Goal: Navigation & Orientation: Understand site structure

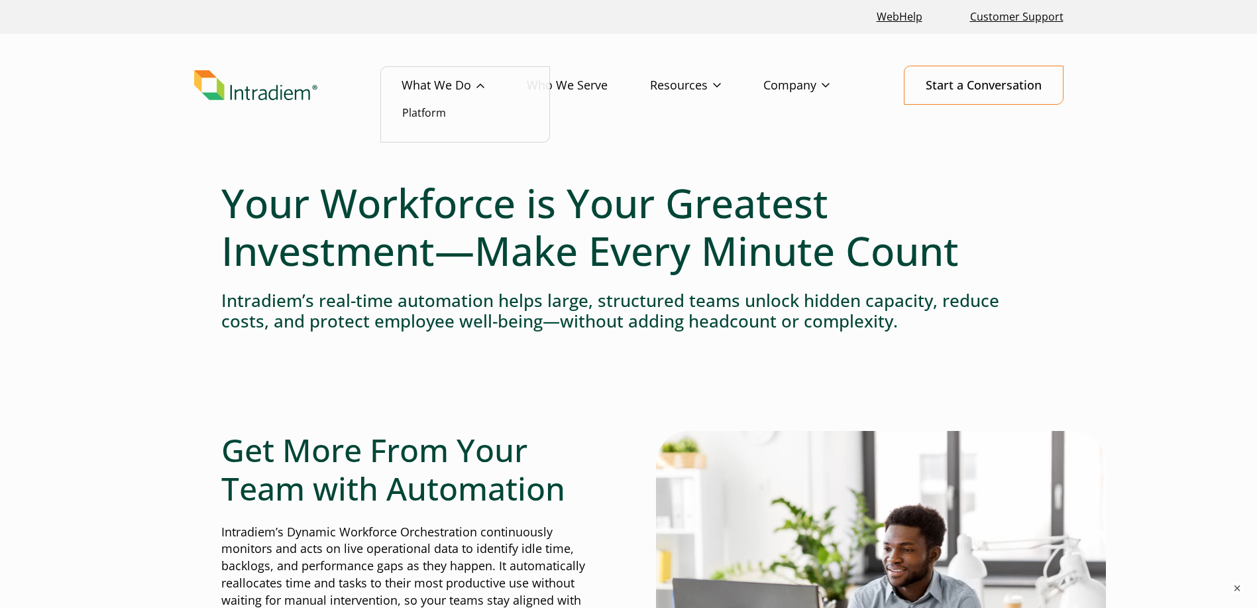
click at [480, 84] on link "What We Do" at bounding box center [464, 85] width 125 height 38
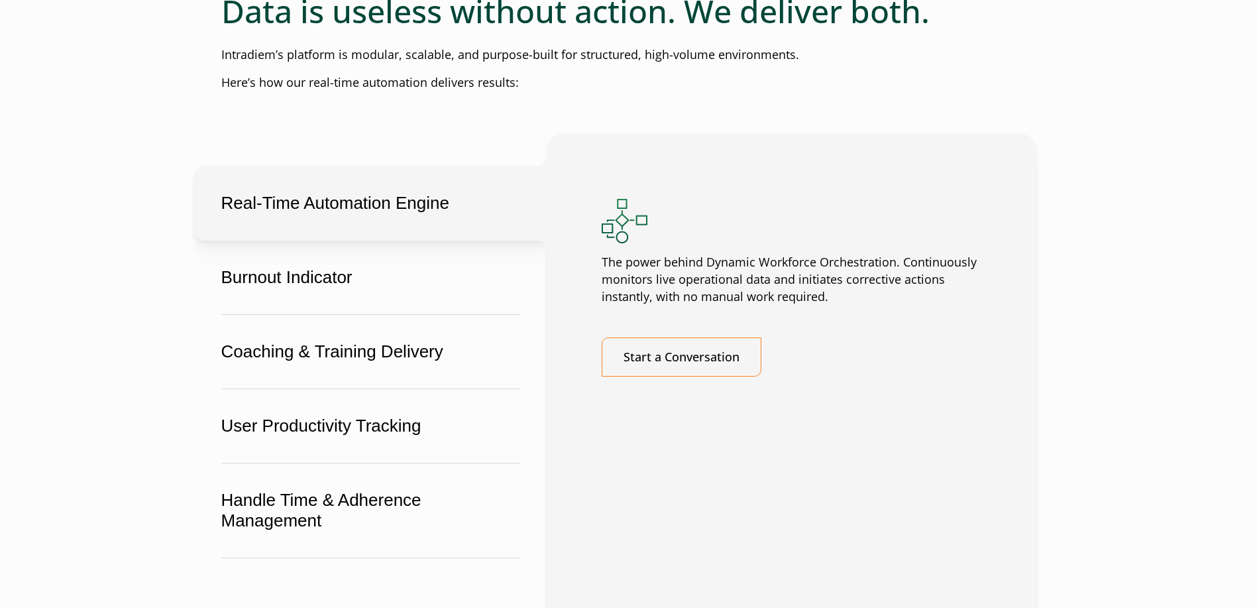
scroll to position [2518, 0]
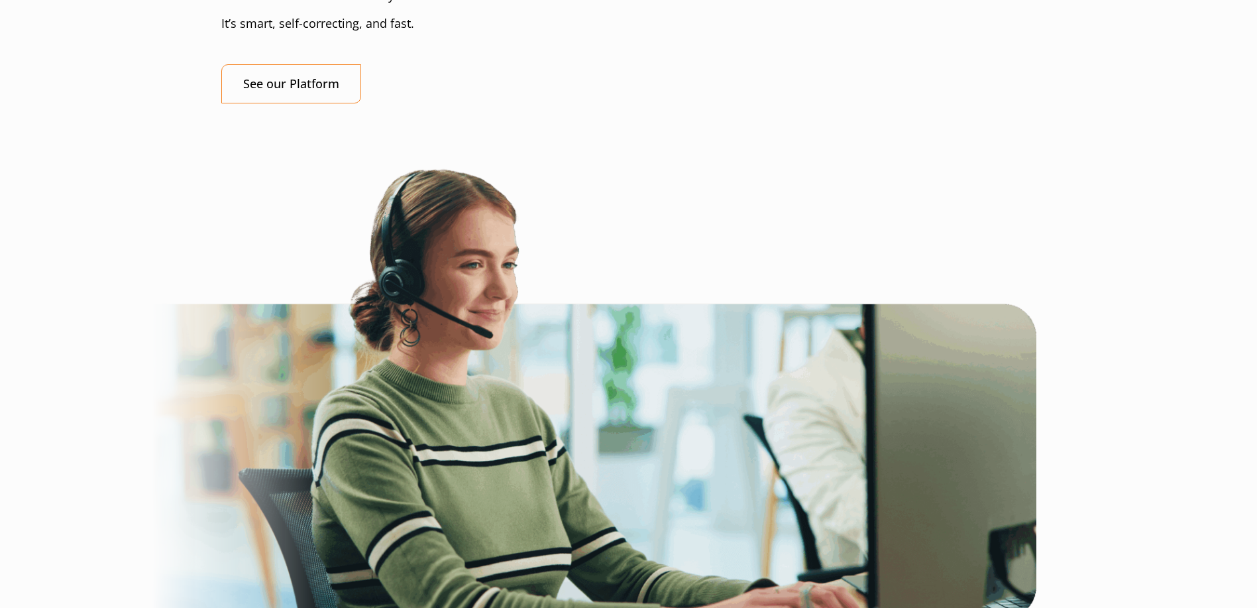
drag, startPoint x: 1096, startPoint y: 339, endPoint x: 994, endPoint y: 95, distance: 264.4
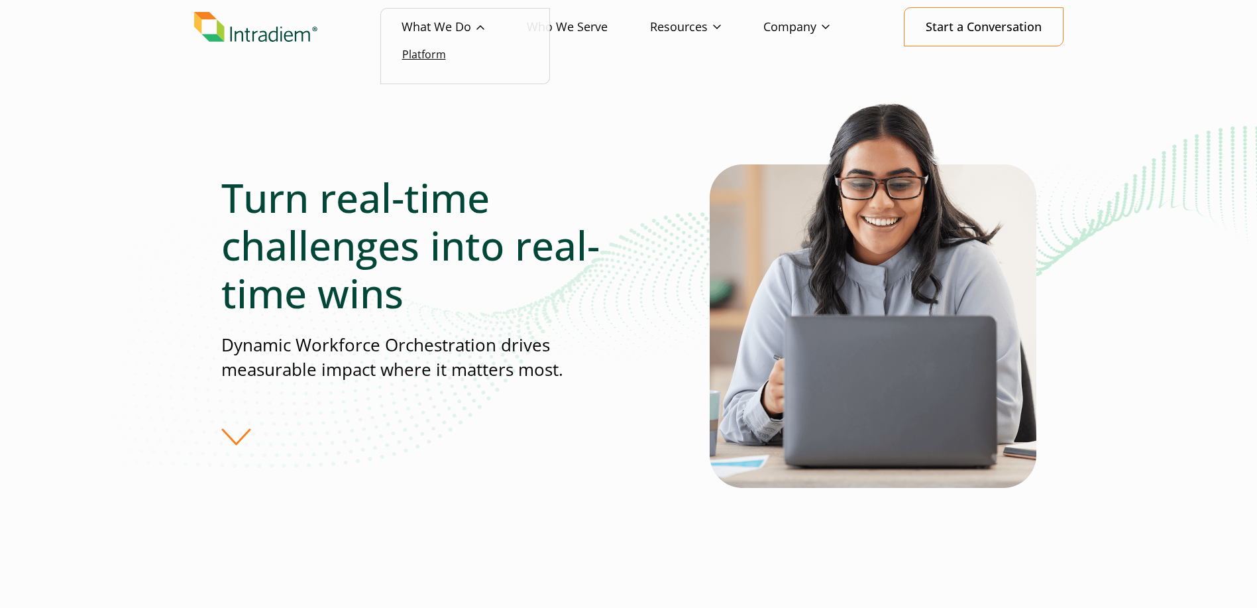
click at [429, 51] on link "Platform" at bounding box center [424, 54] width 44 height 15
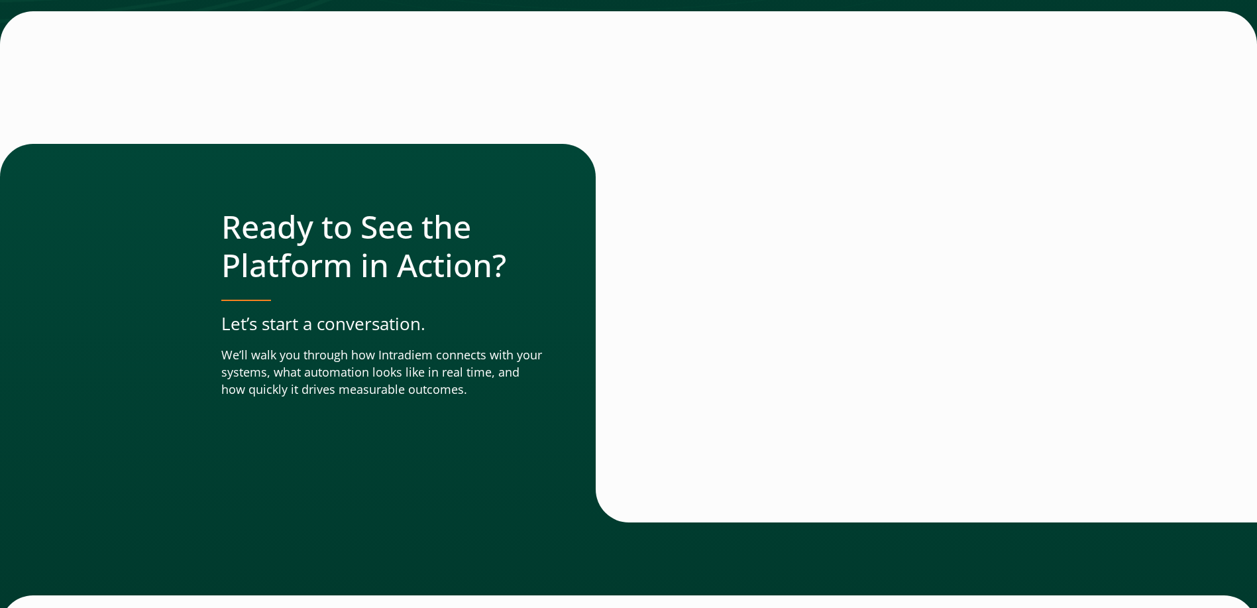
scroll to position [4642, 0]
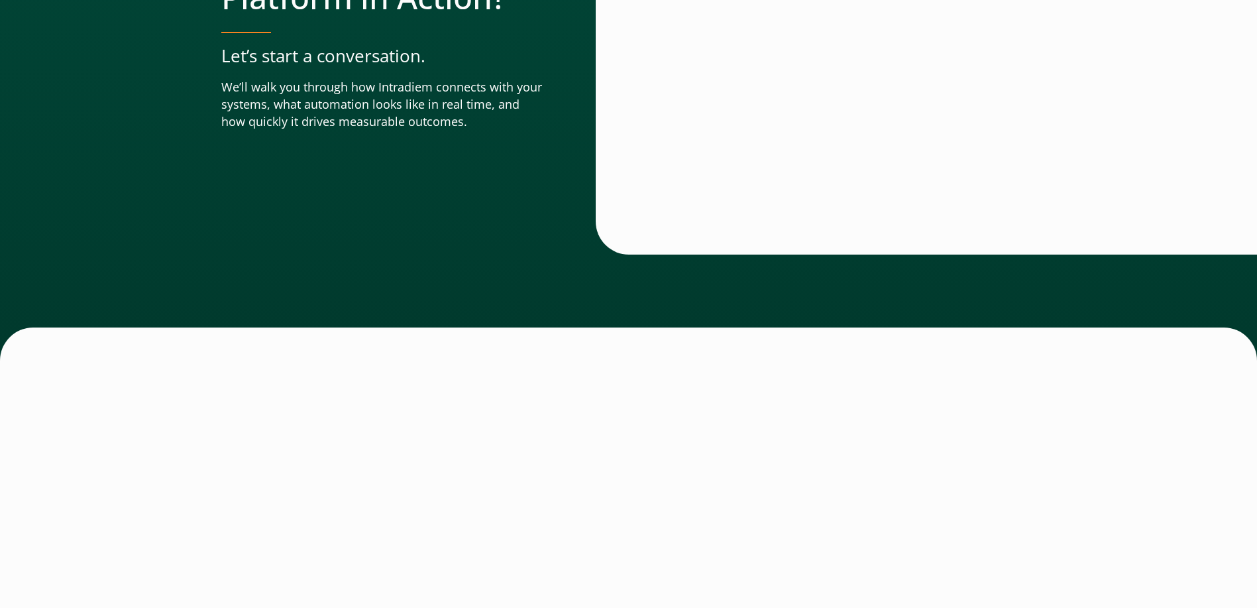
drag, startPoint x: 1184, startPoint y: 213, endPoint x: 1176, endPoint y: 410, distance: 196.3
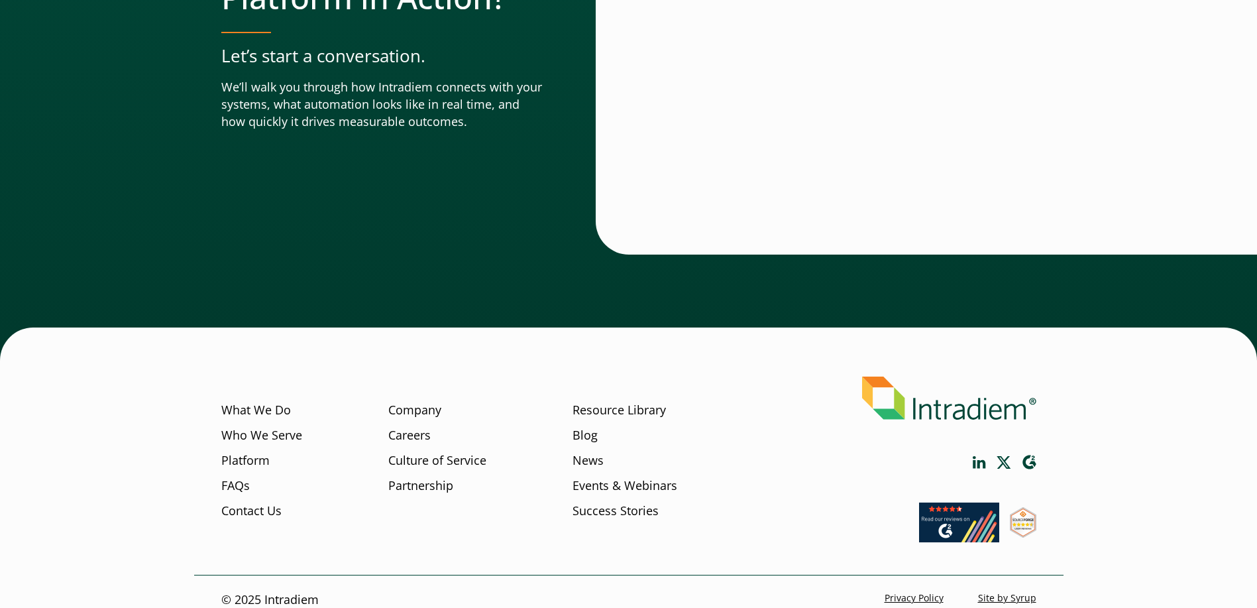
click at [910, 592] on link "Privacy Policy" at bounding box center [914, 598] width 59 height 13
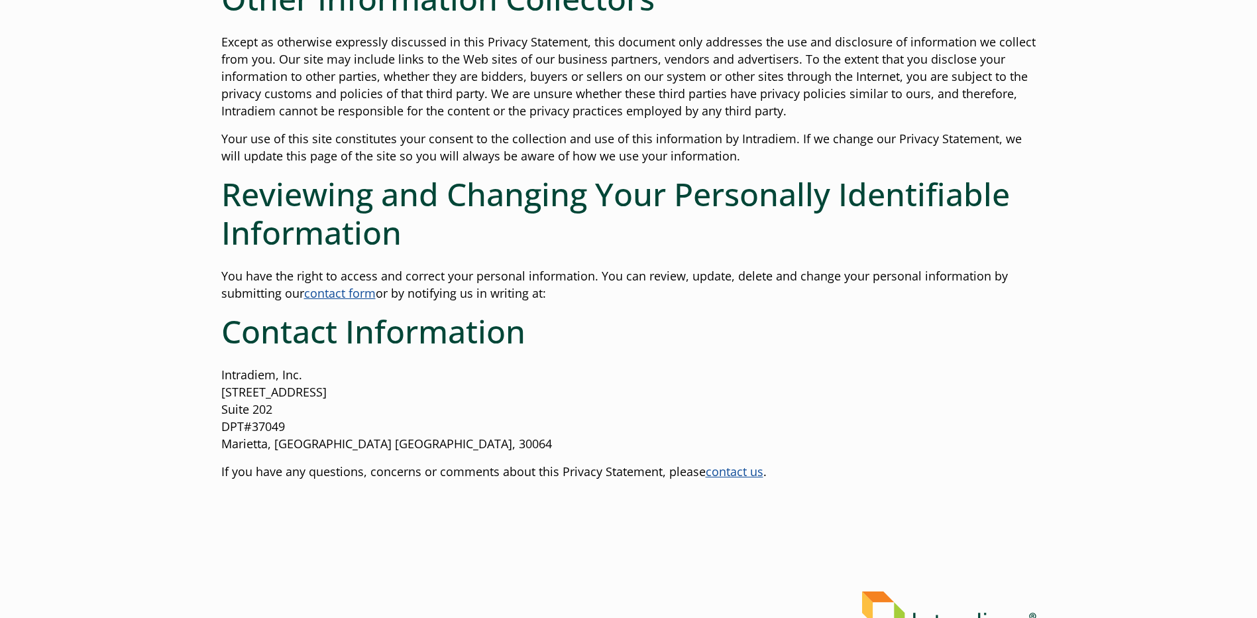
scroll to position [928, 0]
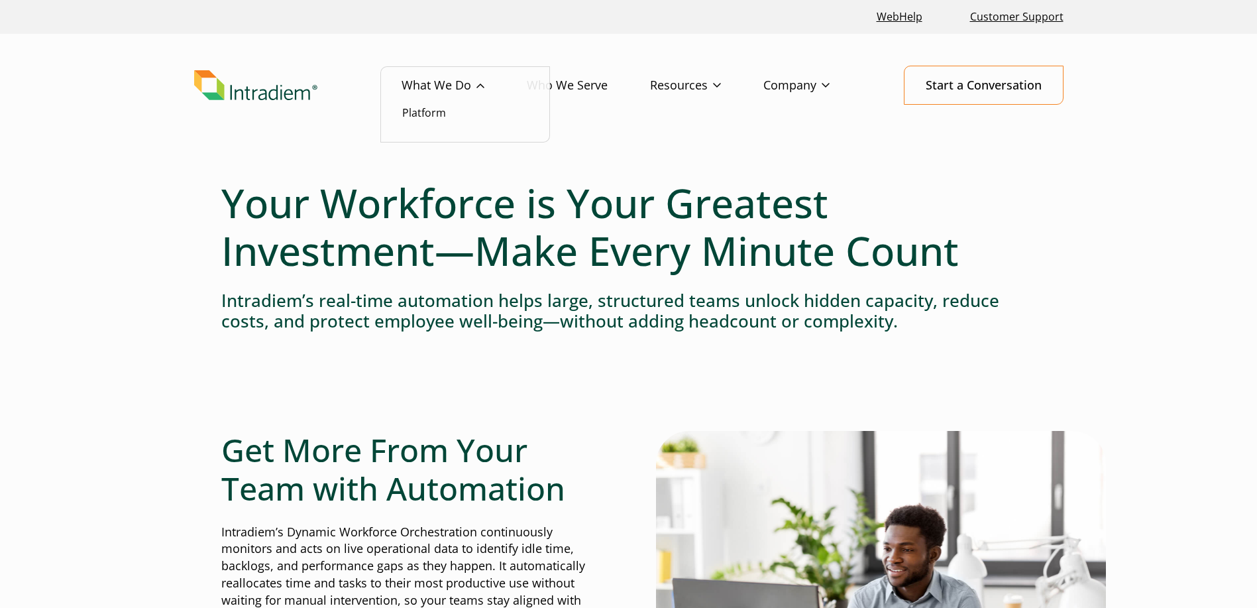
click at [443, 87] on link "What We Do" at bounding box center [464, 85] width 125 height 38
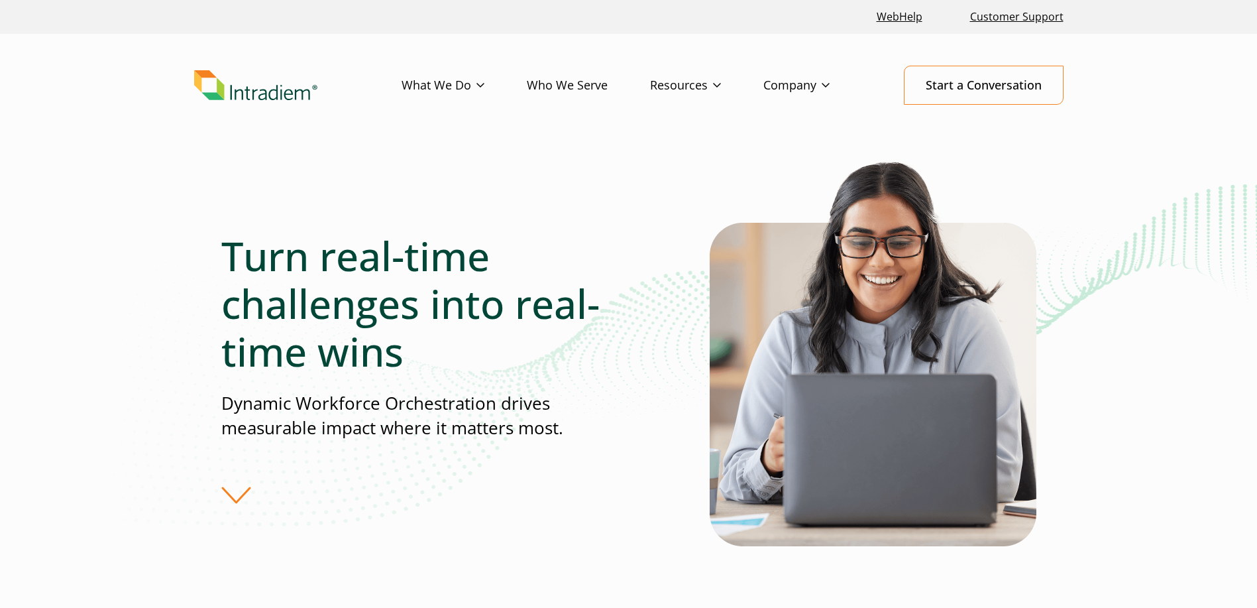
drag, startPoint x: 911, startPoint y: 445, endPoint x: 919, endPoint y: 227, distance: 218.8
click at [469, 87] on link "What We Do" at bounding box center [464, 85] width 125 height 38
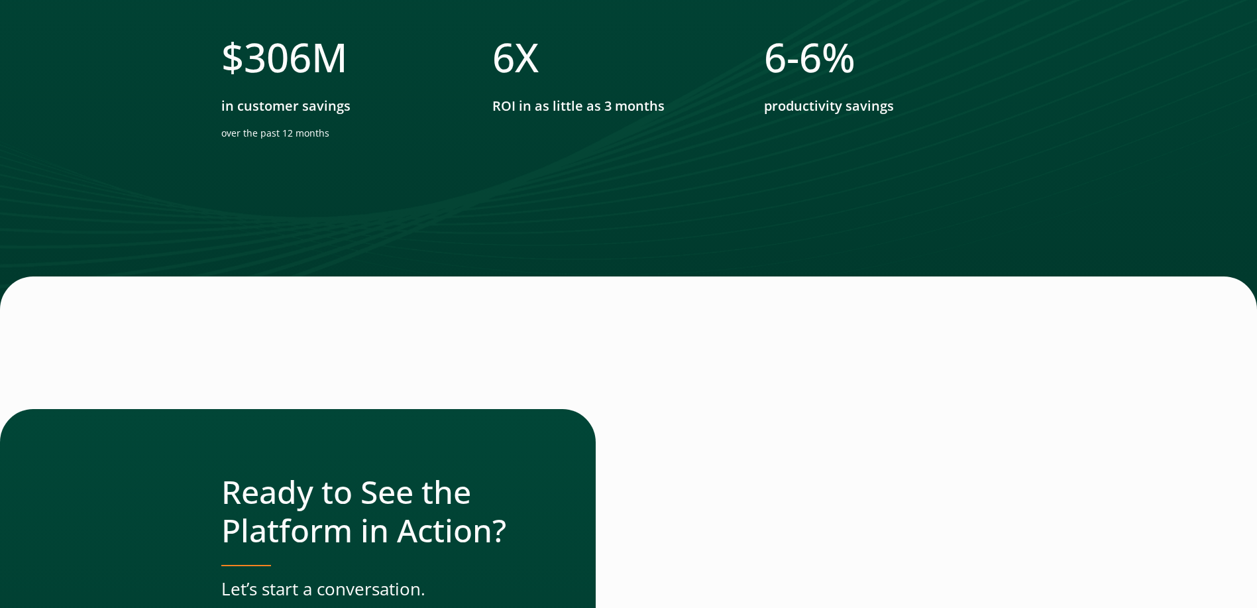
scroll to position [4506, 0]
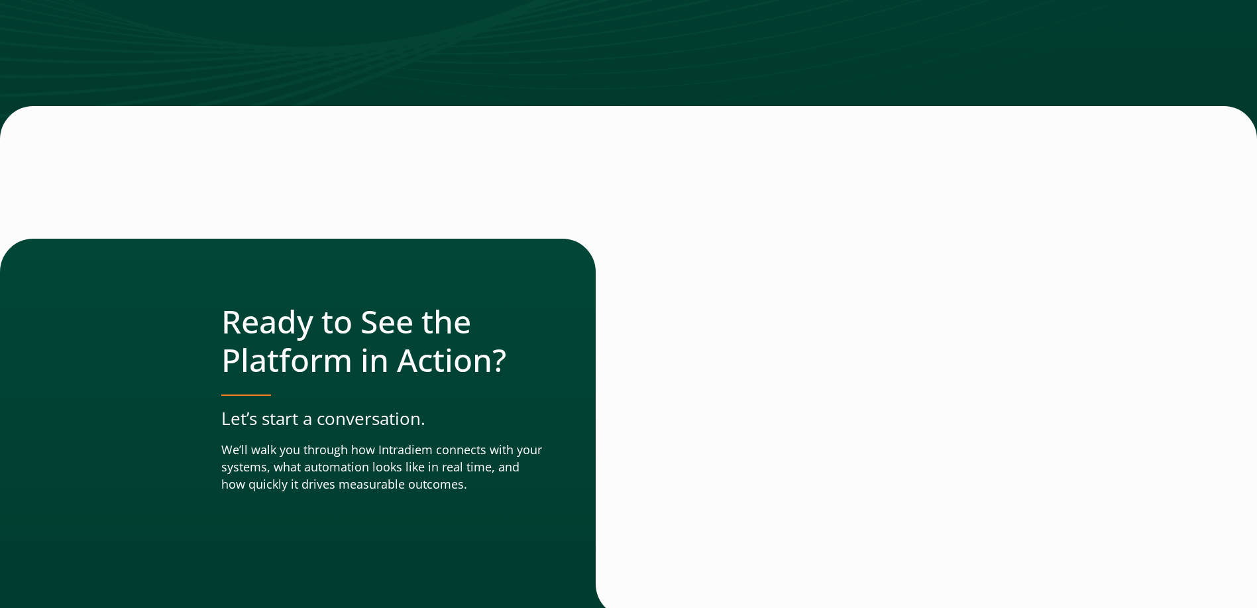
drag, startPoint x: 516, startPoint y: 342, endPoint x: 482, endPoint y: 119, distance: 225.2
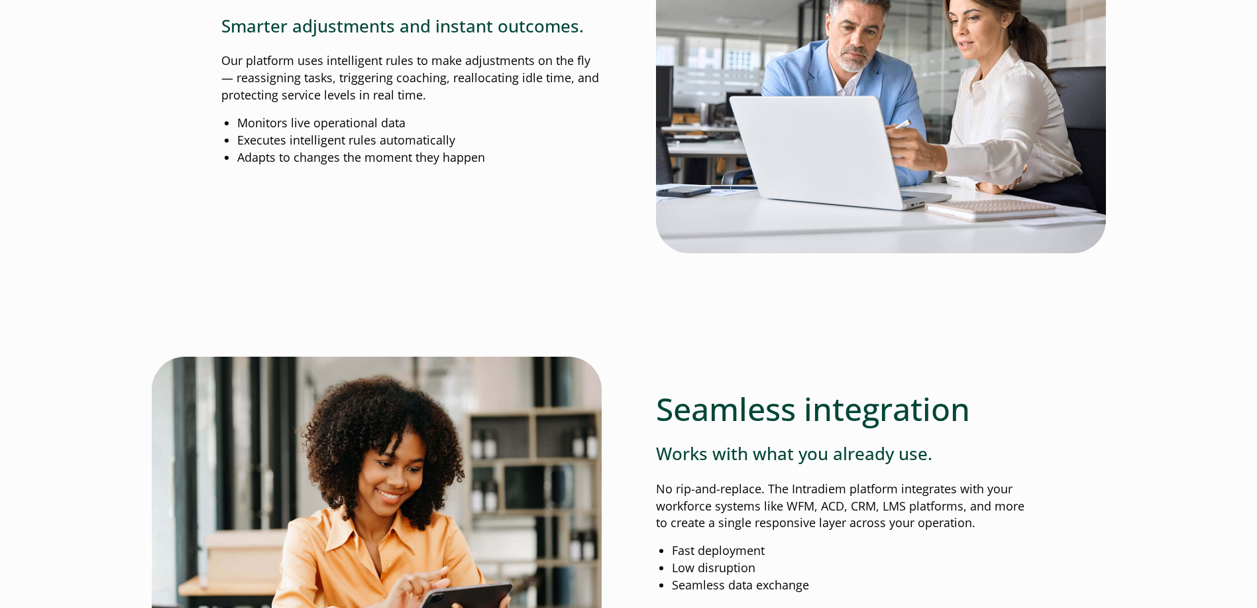
scroll to position [0, 0]
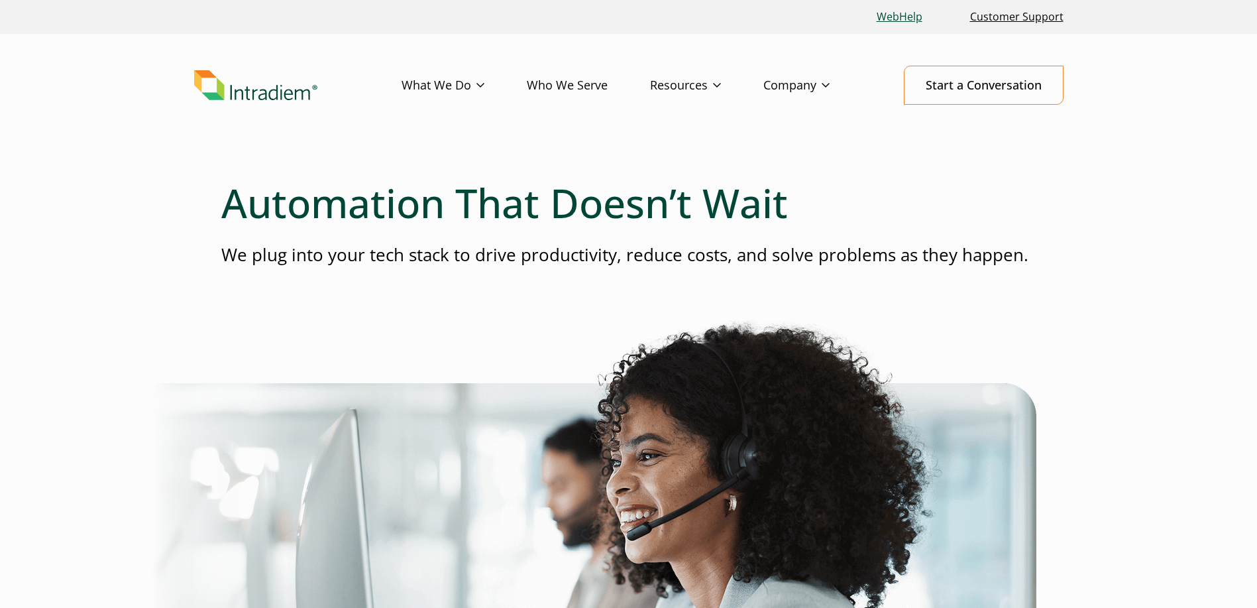
drag, startPoint x: 877, startPoint y: 308, endPoint x: 875, endPoint y: 6, distance: 301.5
drag, startPoint x: 694, startPoint y: 323, endPoint x: 702, endPoint y: 296, distance: 29.1
